Goal: Check status

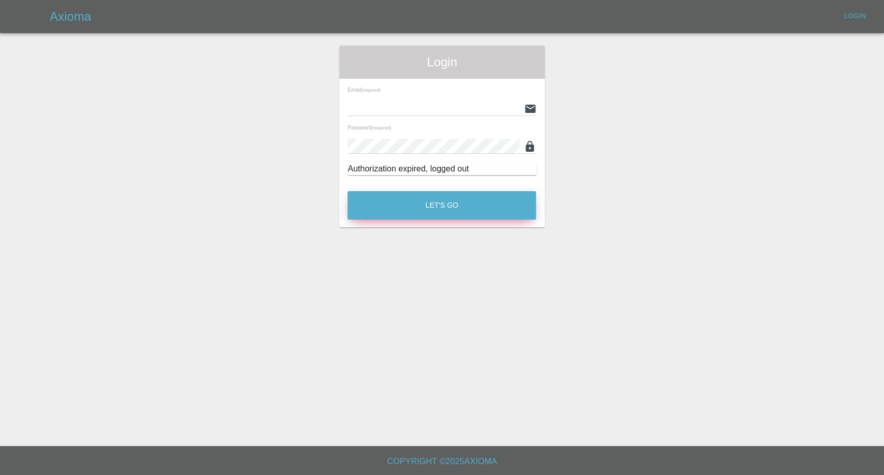
type input "[EMAIL_ADDRESS][DOMAIN_NAME]"
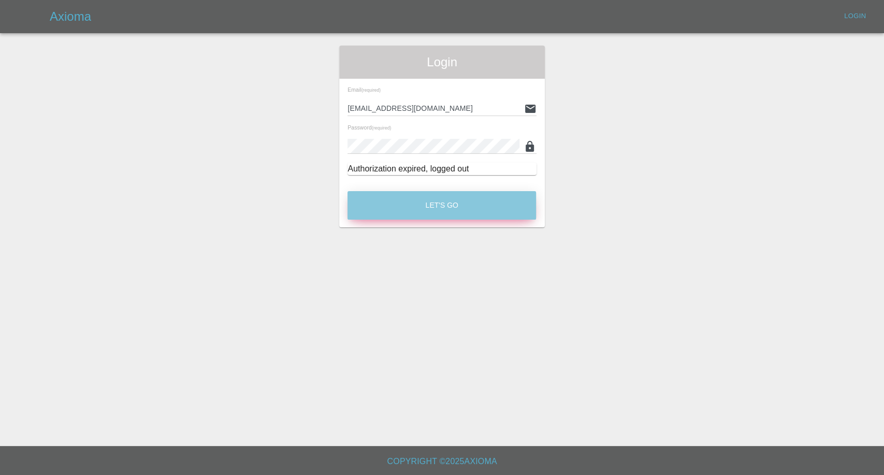
click at [412, 204] on button "Let's Go" at bounding box center [441, 205] width 188 height 28
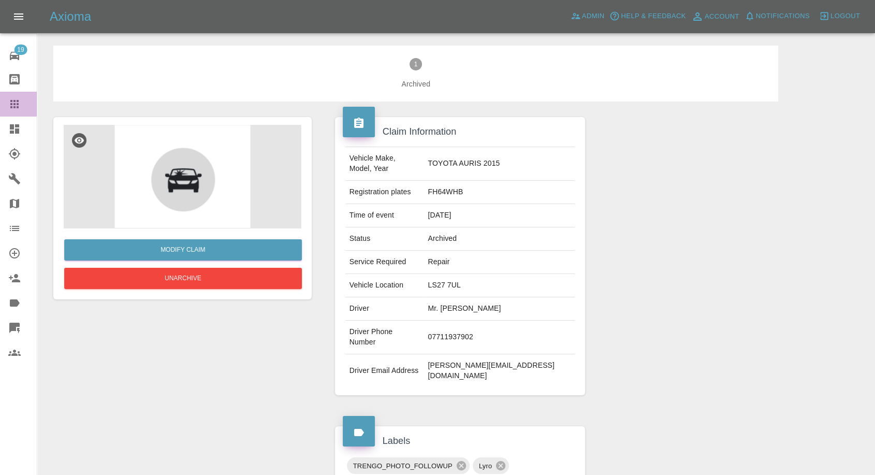
click at [19, 101] on icon at bounding box center [14, 104] width 12 height 12
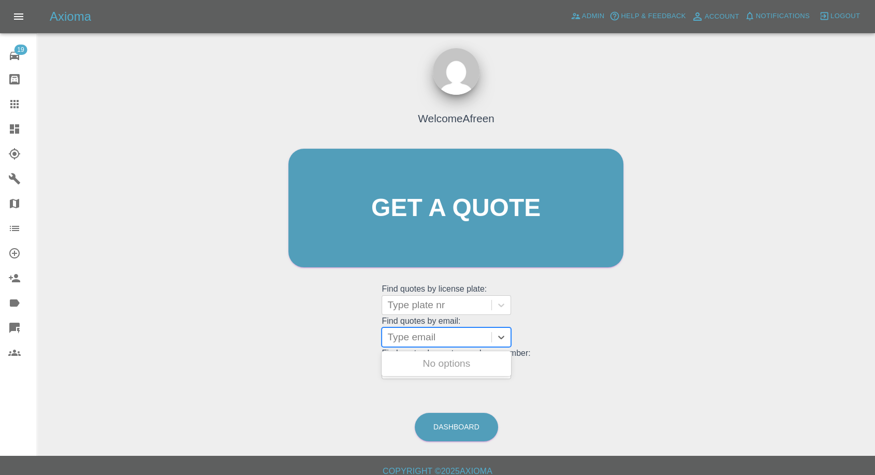
click at [447, 226] on div at bounding box center [436, 337] width 99 height 14
paste input "[PERSON_NAME][EMAIL_ADDRESS][PERSON_NAME][DOMAIN_NAME]"
type input "[PERSON_NAME][EMAIL_ADDRESS][PERSON_NAME][DOMAIN_NAME]"
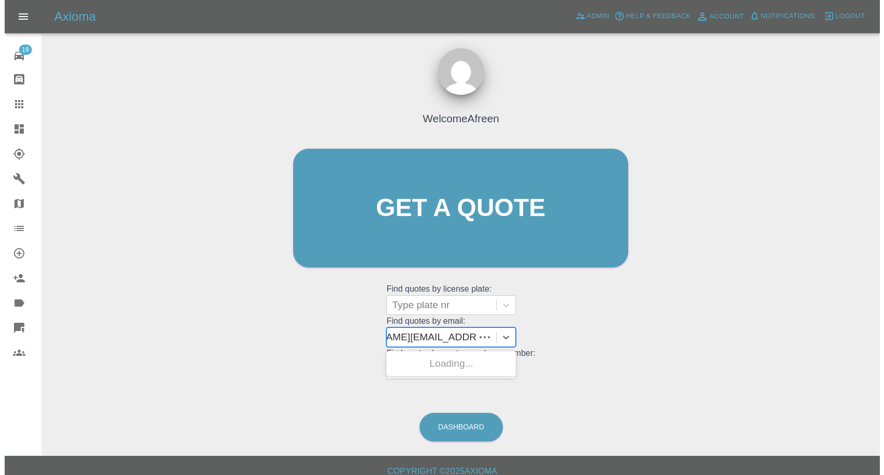
scroll to position [0, 50]
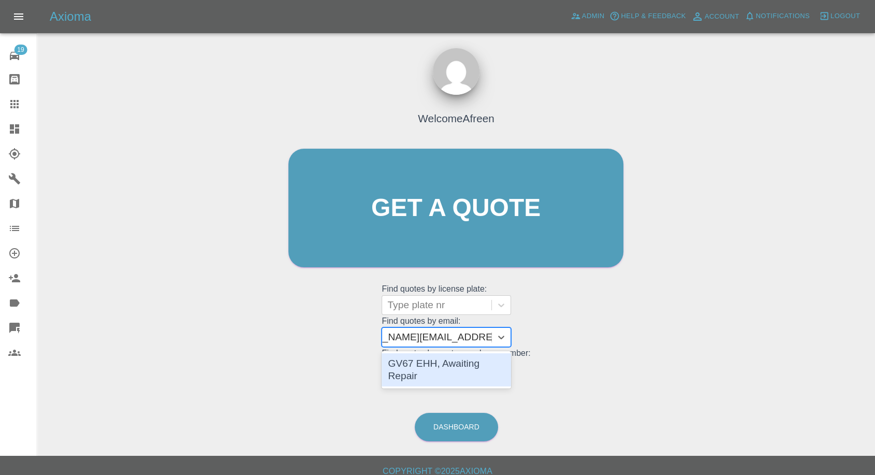
click at [456, 226] on div "GV67 EHH, Awaiting Repair" at bounding box center [446, 369] width 129 height 33
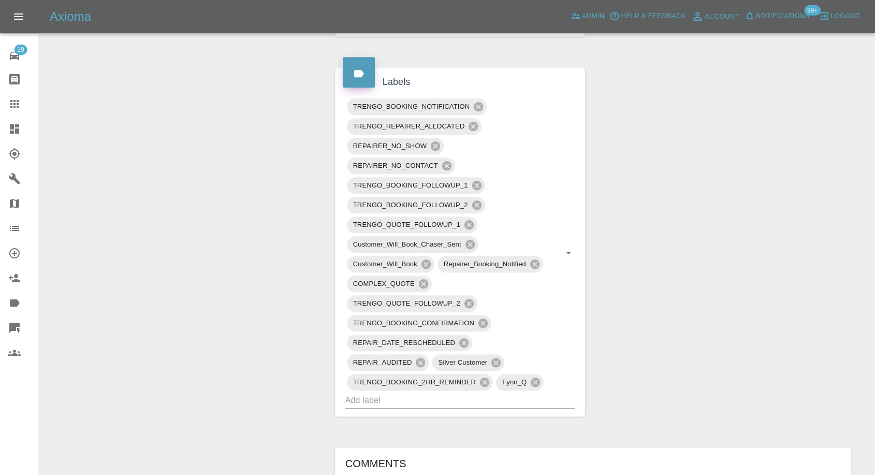
scroll to position [518, 0]
